Goal: Book appointment/travel/reservation

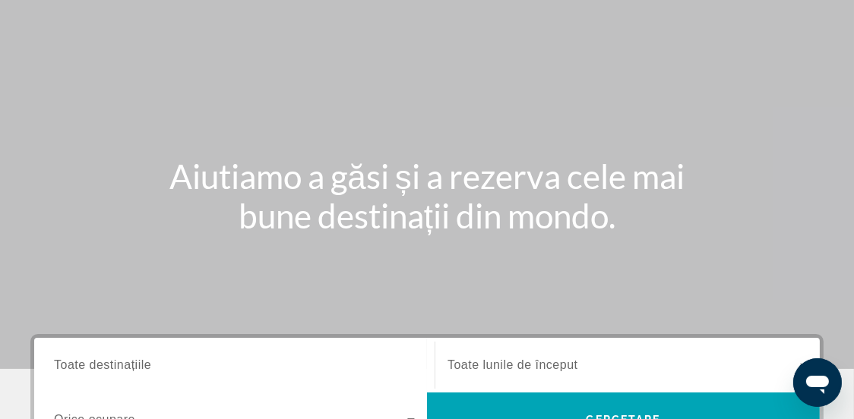
scroll to position [228, 0]
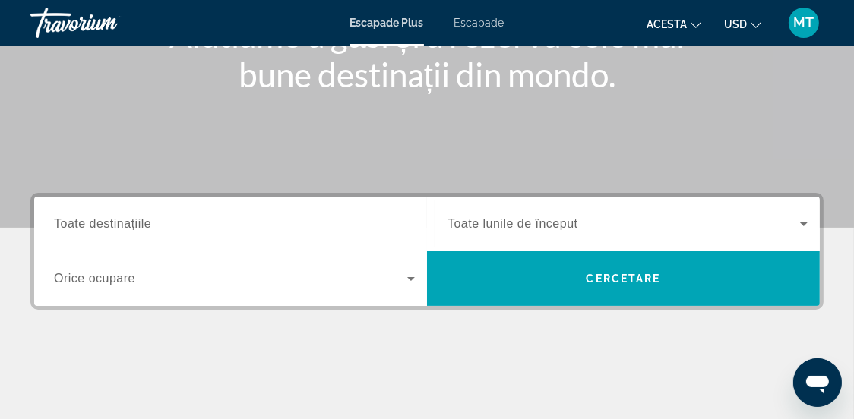
click at [199, 230] on input "Destinaţie Toate destinațiile" at bounding box center [234, 225] width 361 height 18
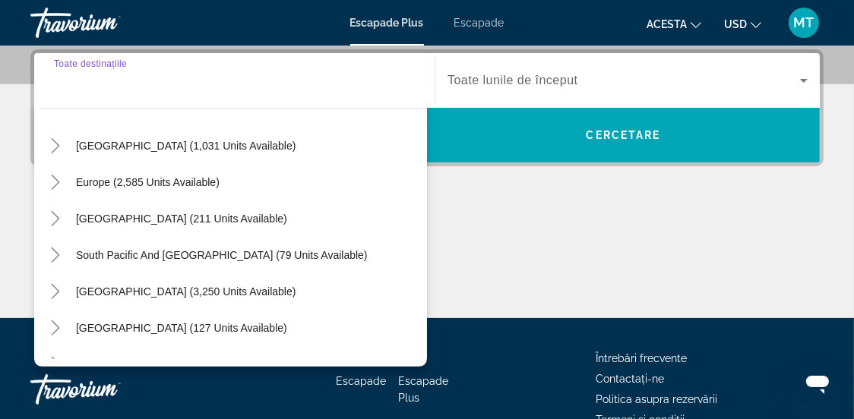
scroll to position [151, 0]
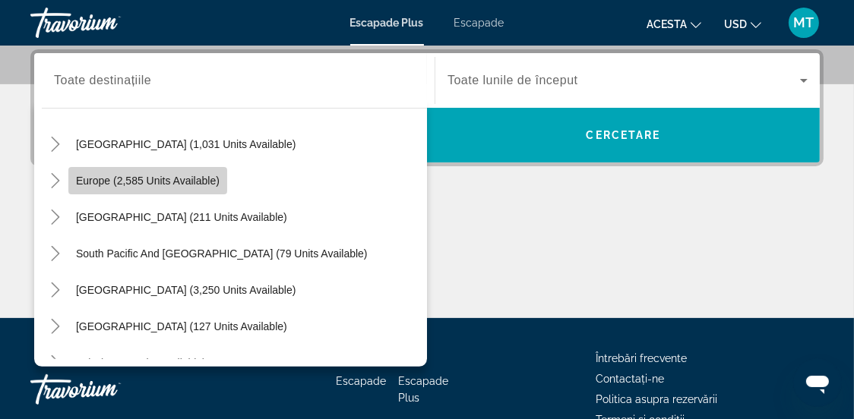
click at [198, 179] on span "Europe (2,585 units available)" at bounding box center [148, 181] width 144 height 12
type input "**********"
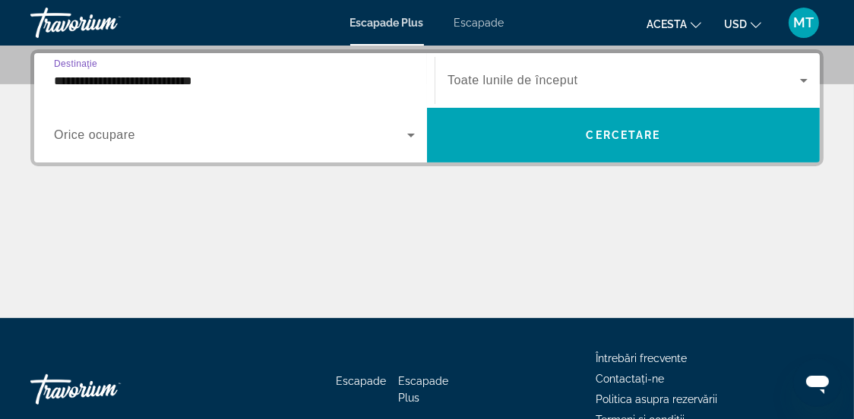
click at [805, 80] on icon "Widget de căutare" at bounding box center [804, 81] width 8 height 4
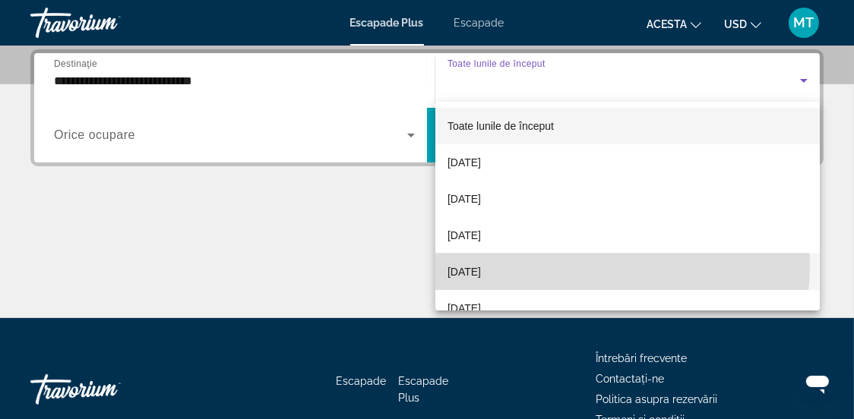
click at [555, 266] on mat-option "[DATE]" at bounding box center [627, 272] width 384 height 36
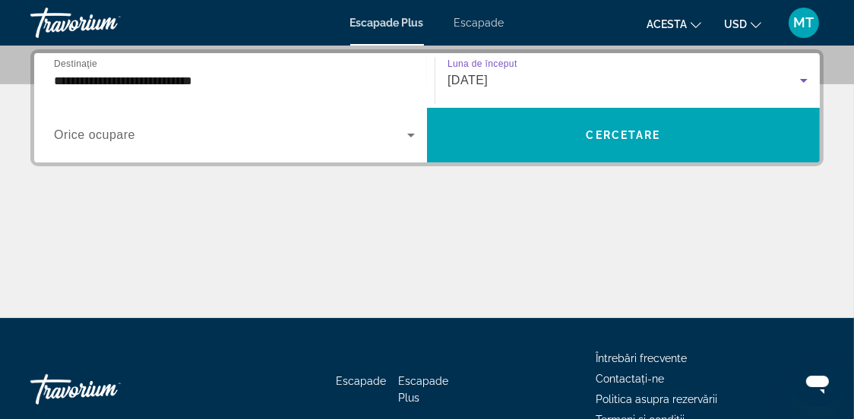
click at [408, 137] on icon "Widget de căutare" at bounding box center [411, 135] width 18 height 18
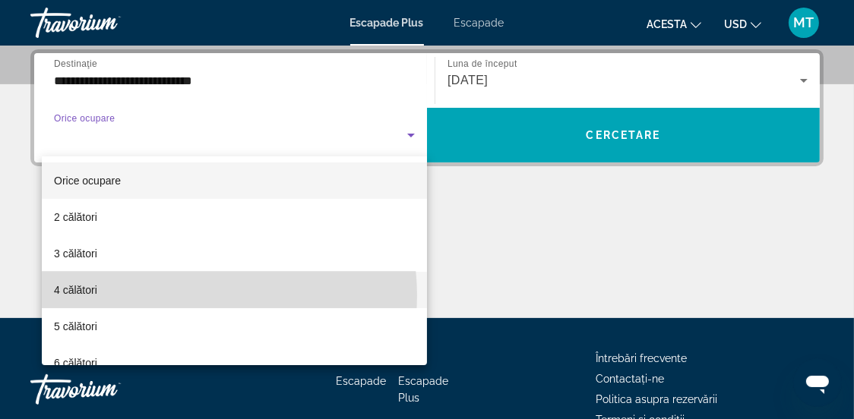
click at [192, 296] on mat-option "4 călători" at bounding box center [234, 290] width 385 height 36
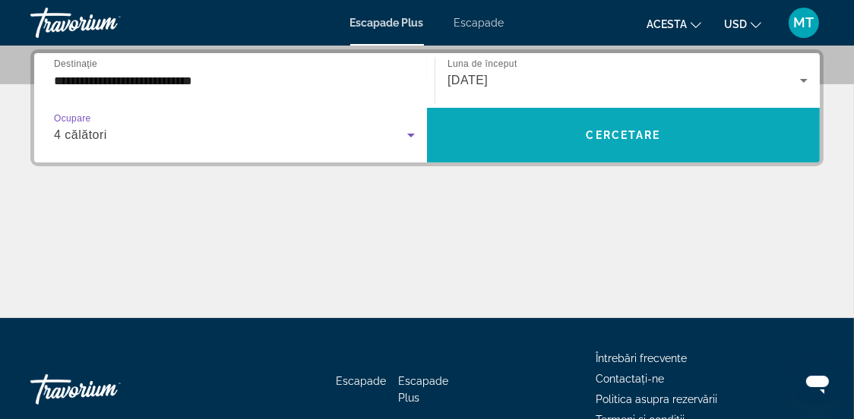
click at [577, 138] on span "Widget de căutare" at bounding box center [623, 135] width 393 height 36
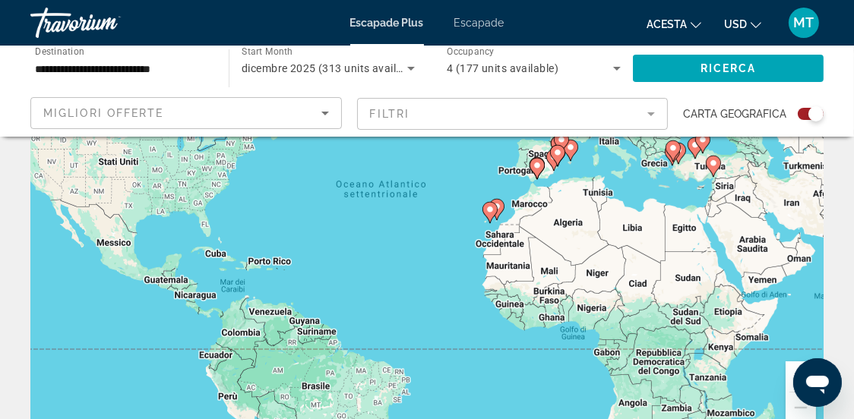
scroll to position [228, 0]
